Goal: Task Accomplishment & Management: Manage account settings

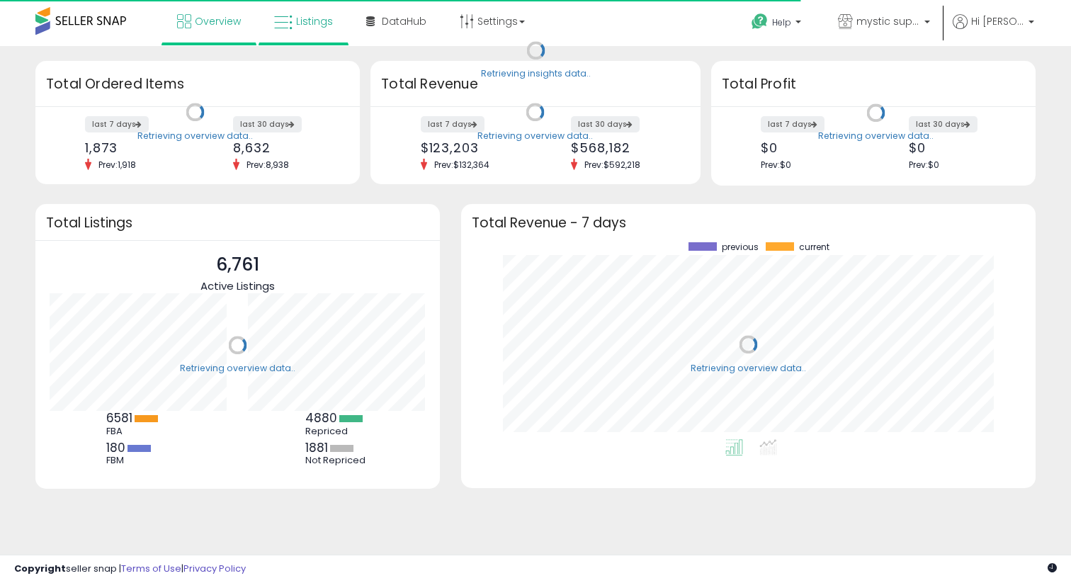
scroll to position [197, 546]
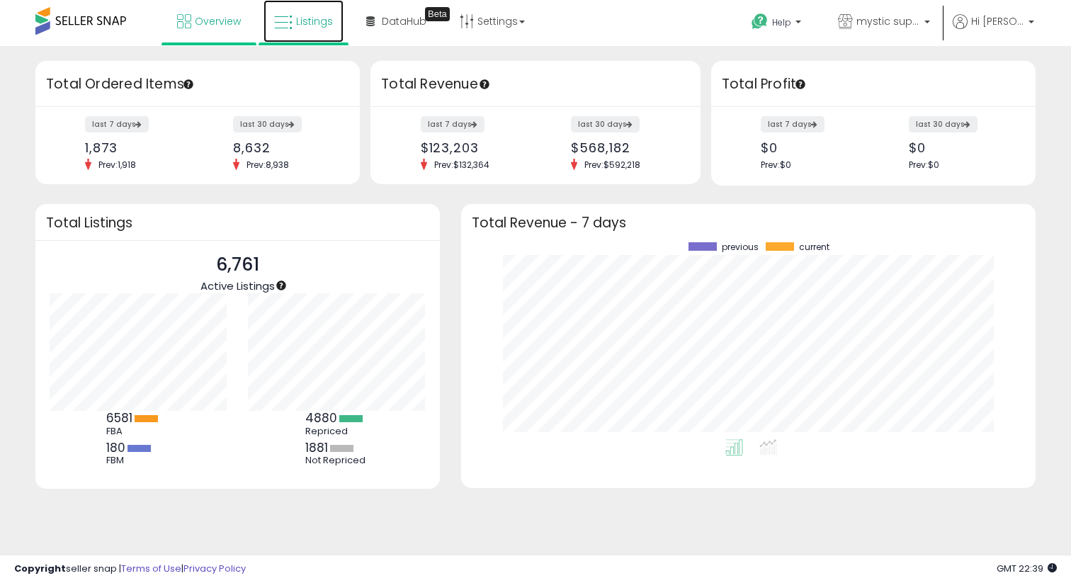
click at [291, 16] on icon at bounding box center [283, 22] width 18 height 18
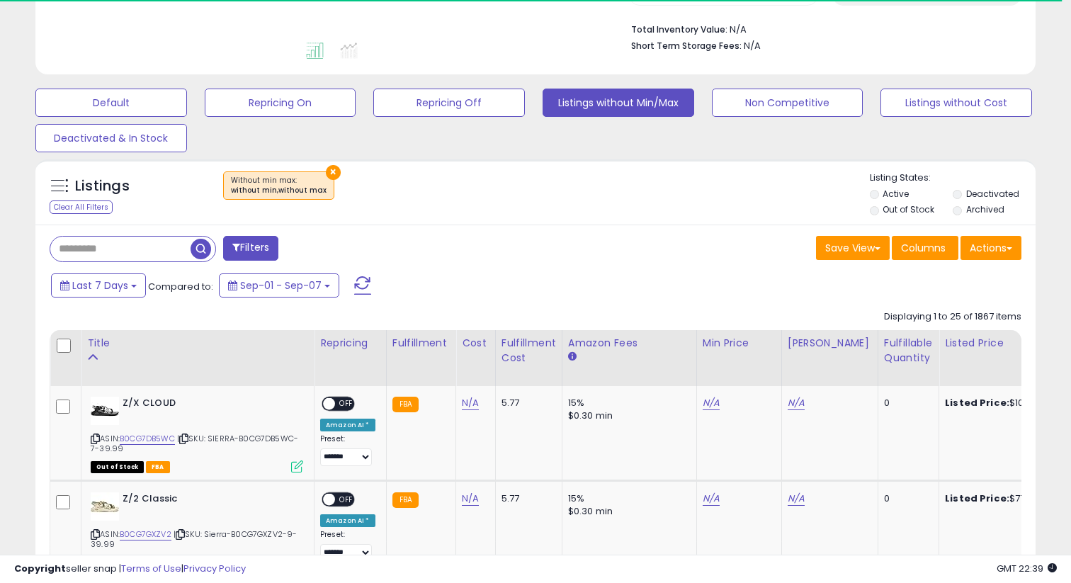
scroll to position [516, 0]
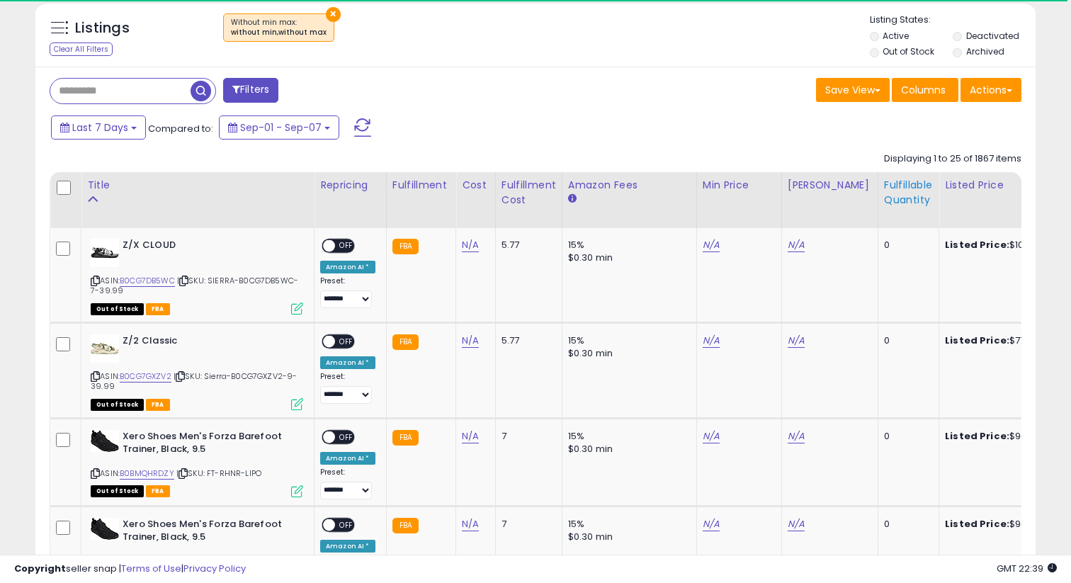
click at [884, 202] on div "Fulfillable Quantity" at bounding box center [908, 193] width 49 height 30
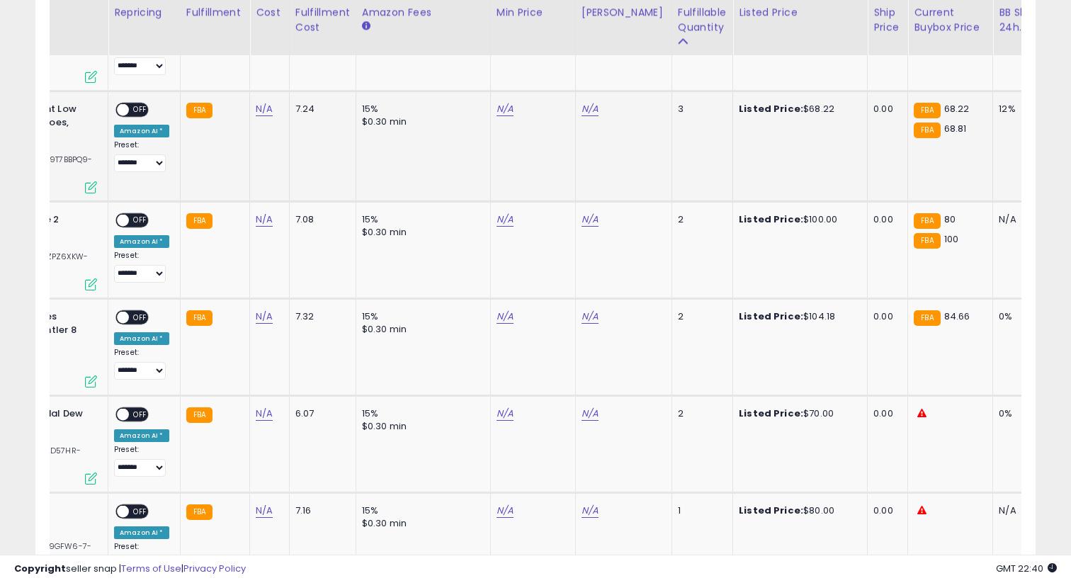
scroll to position [0, 0]
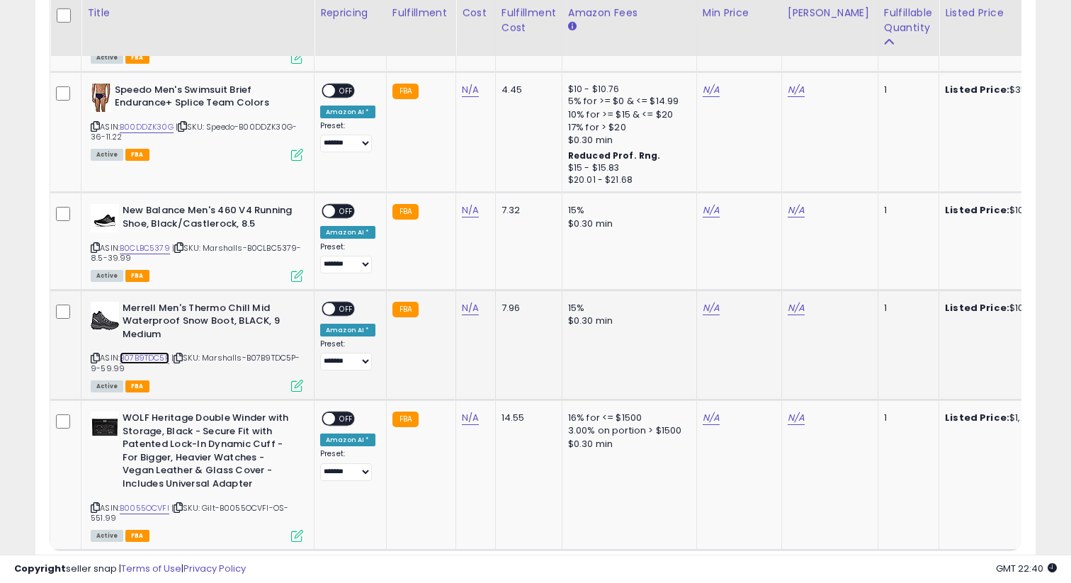
click at [159, 352] on link "B07B9TDC5P" at bounding box center [145, 358] width 50 height 12
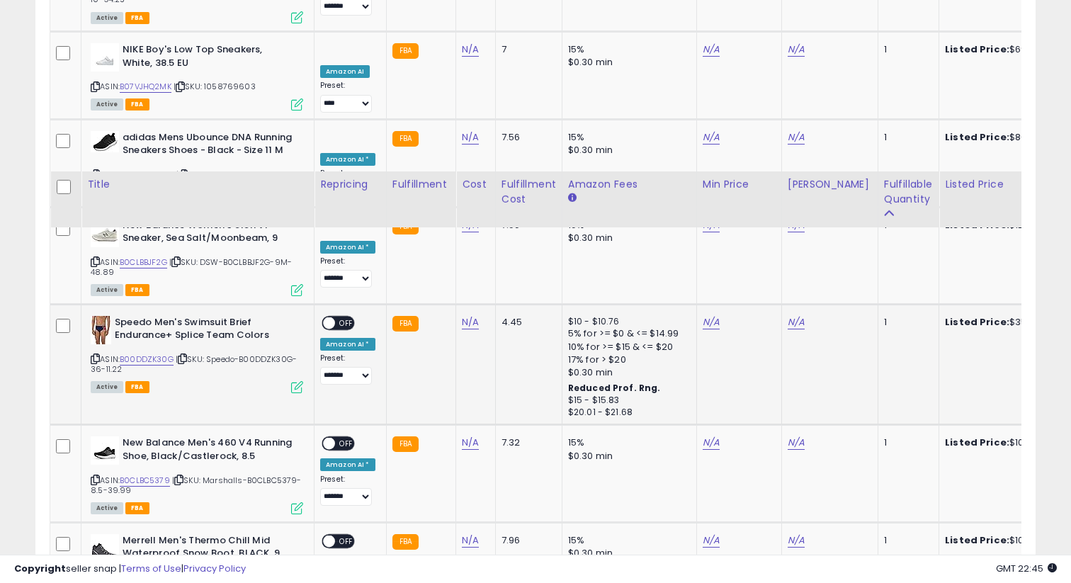
scroll to position [2361, 0]
